Goal: Transaction & Acquisition: Purchase product/service

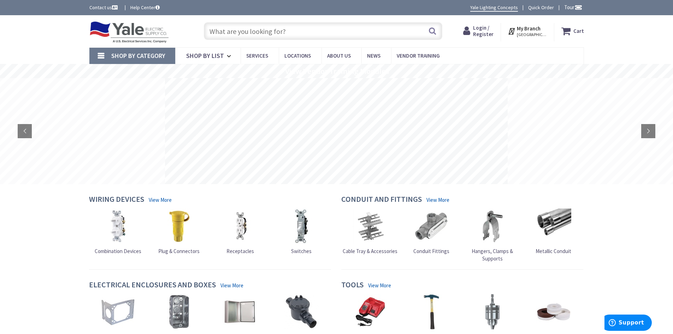
click at [283, 28] on input "text" at bounding box center [323, 31] width 238 height 18
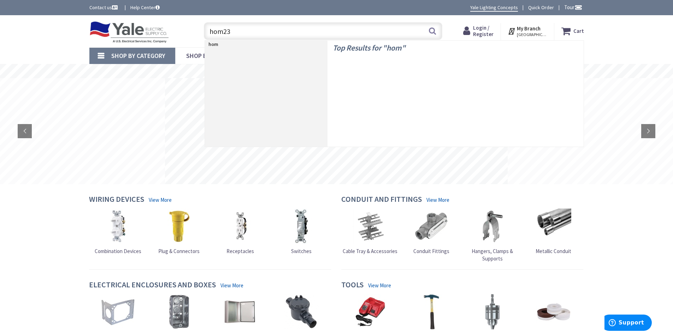
type input "hom230"
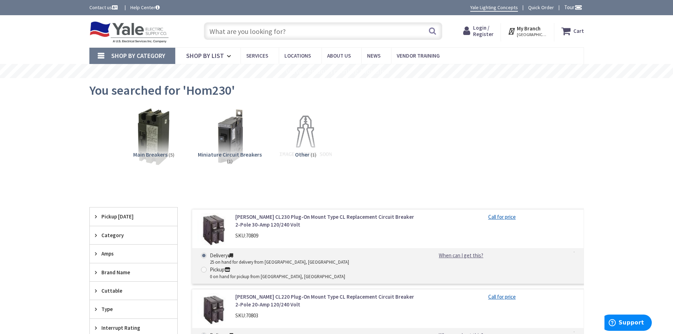
click at [283, 28] on input "text" at bounding box center [323, 31] width 238 height 18
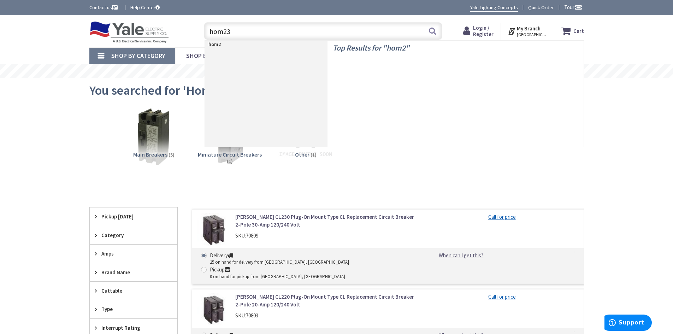
type input "hom235"
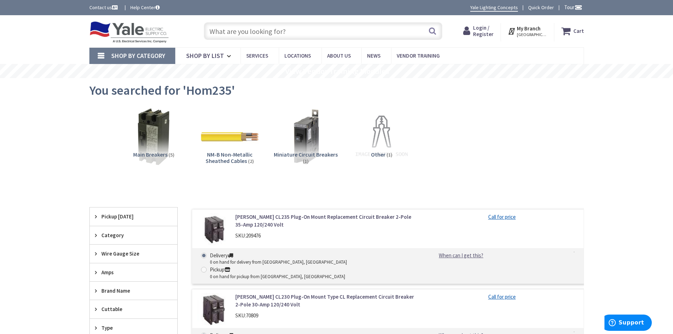
click at [488, 31] on span "Login / Register" at bounding box center [483, 30] width 20 height 13
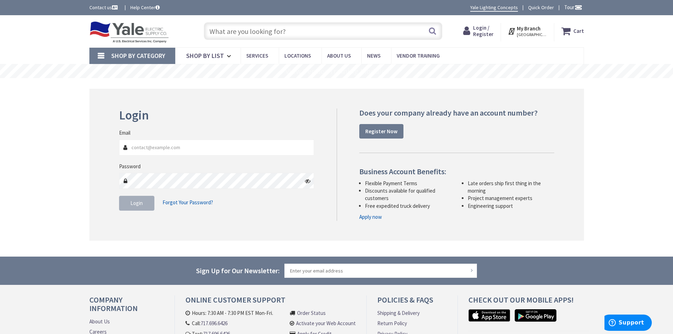
type input "[EMAIL_ADDRESS][DOMAIN_NAME]"
click at [137, 202] on span "Login" at bounding box center [136, 203] width 12 height 7
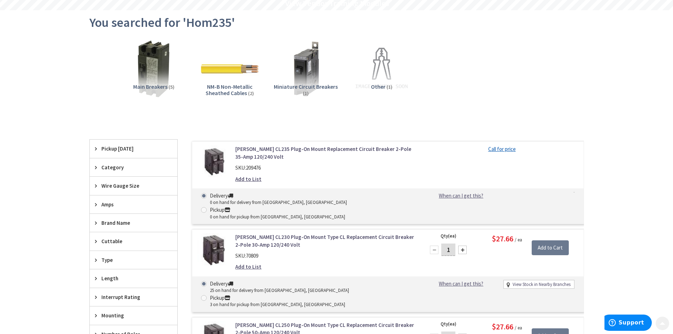
scroll to position [71, 0]
